Goal: Information Seeking & Learning: Check status

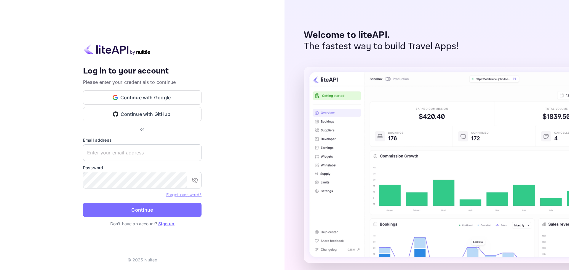
type input "[EMAIL_ADDRESS][DOMAIN_NAME]"
click at [137, 208] on button "Continue" at bounding box center [142, 210] width 118 height 14
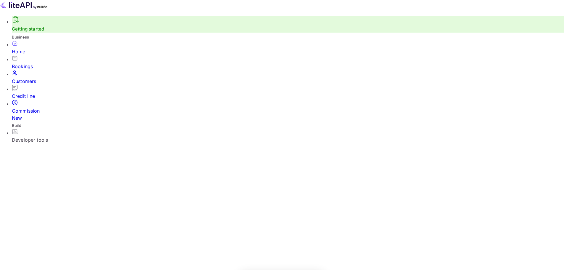
scroll to position [5, 5]
click at [27, 67] on div "Bookings" at bounding box center [288, 66] width 552 height 7
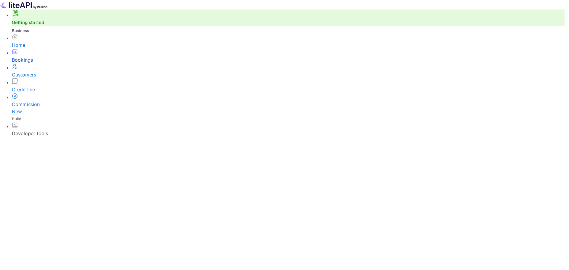
paste input "[PERSON_NAME]"
type input "[PERSON_NAME]"
paste input "[PERSON_NAME]"
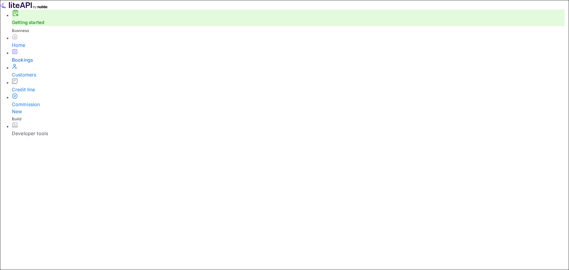
type input "[PERSON_NAME]"
paste input "Best Western Regency Suites"
type input "Best Western Regency Suites"
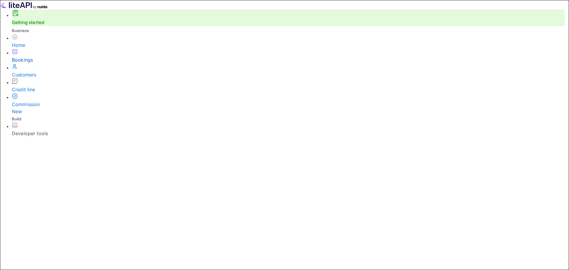
drag, startPoint x: 139, startPoint y: 130, endPoint x: 64, endPoint y: 134, distance: 75.0
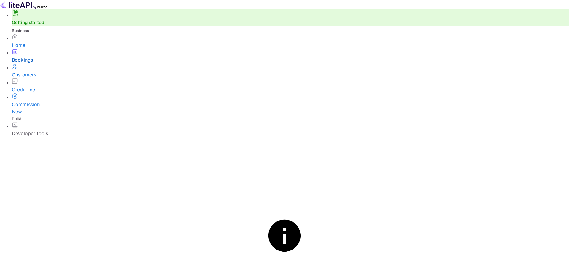
click at [21, 63] on div "Bookings" at bounding box center [290, 59] width 557 height 7
click at [38, 78] on div "Customers" at bounding box center [290, 74] width 557 height 7
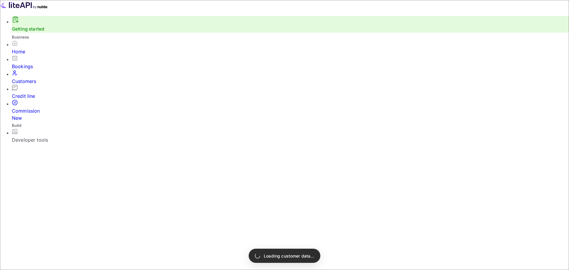
click at [26, 70] on div "Bookings" at bounding box center [290, 66] width 557 height 7
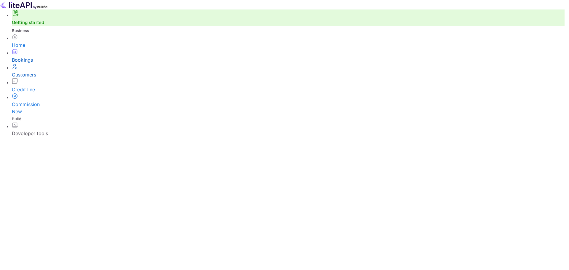
paste input "[PERSON_NAME]"
type input "[PERSON_NAME]"
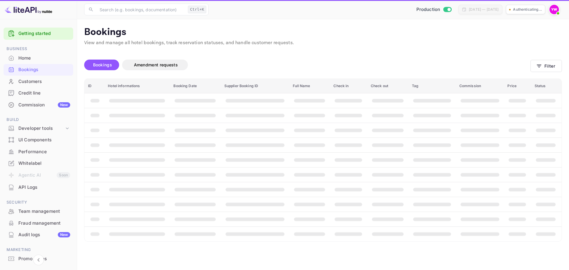
click at [36, 87] on div "Credit line" at bounding box center [39, 93] width 70 height 12
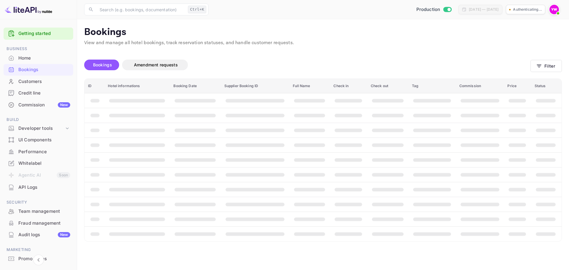
click at [34, 84] on div "Customers" at bounding box center [44, 81] width 52 height 7
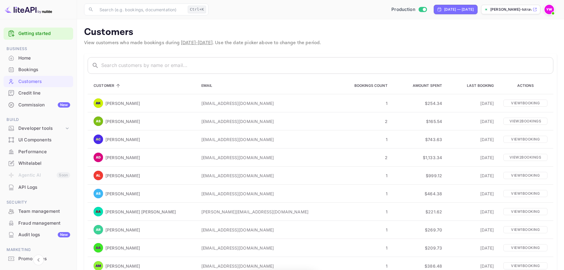
click at [34, 68] on div "Bookings" at bounding box center [44, 69] width 52 height 7
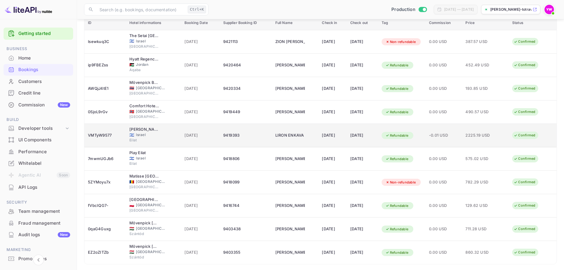
scroll to position [53, 0]
